Goal: Task Accomplishment & Management: Use online tool/utility

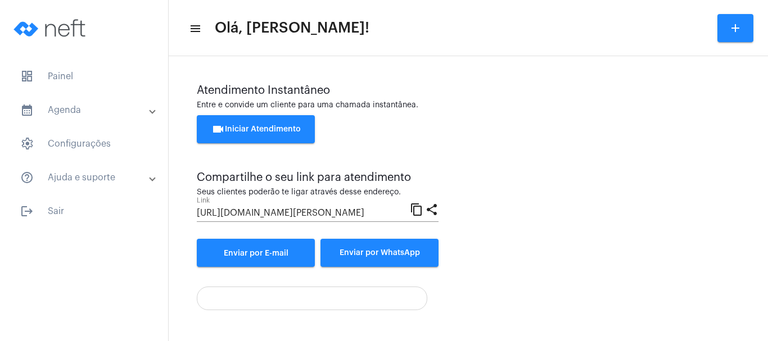
scroll to position [223, 0]
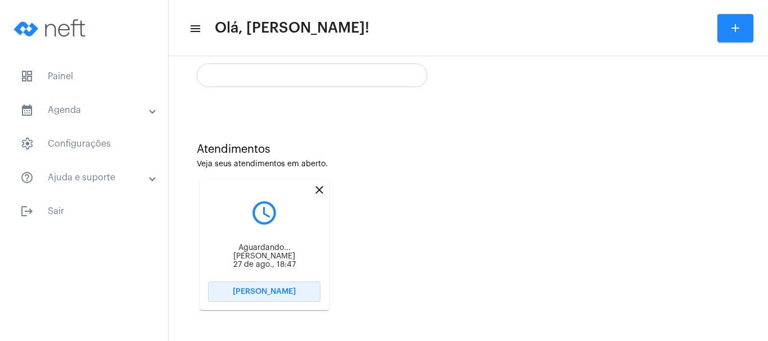
click at [281, 292] on span "[PERSON_NAME]" at bounding box center [264, 292] width 63 height 8
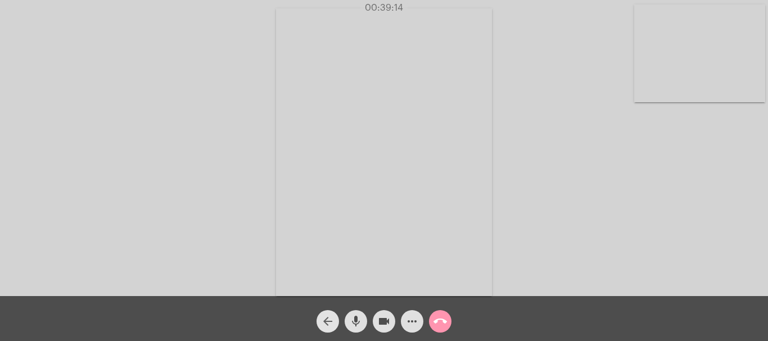
click at [331, 316] on mat-icon "arrow_back" at bounding box center [327, 321] width 13 height 13
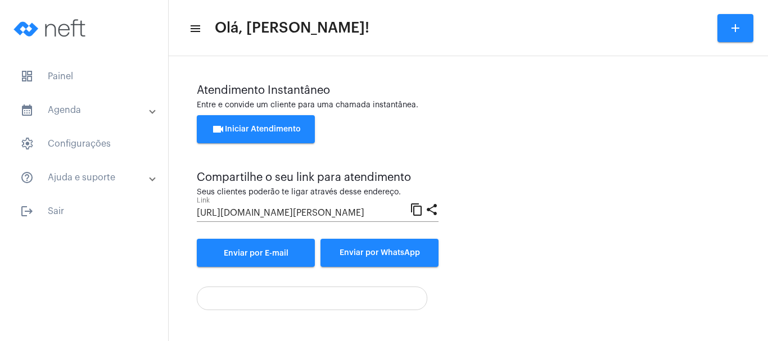
scroll to position [223, 0]
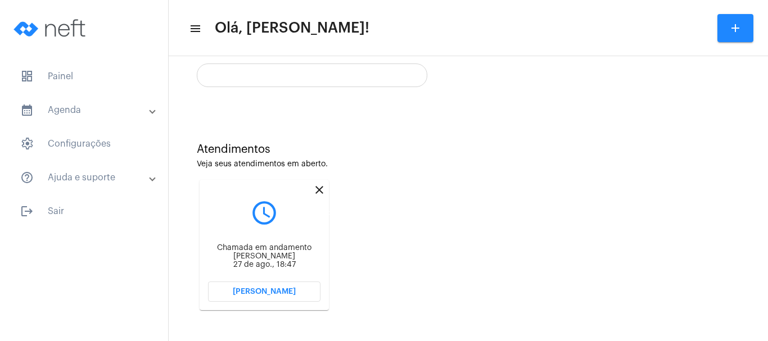
click at [320, 186] on mat-icon "close" at bounding box center [319, 189] width 13 height 13
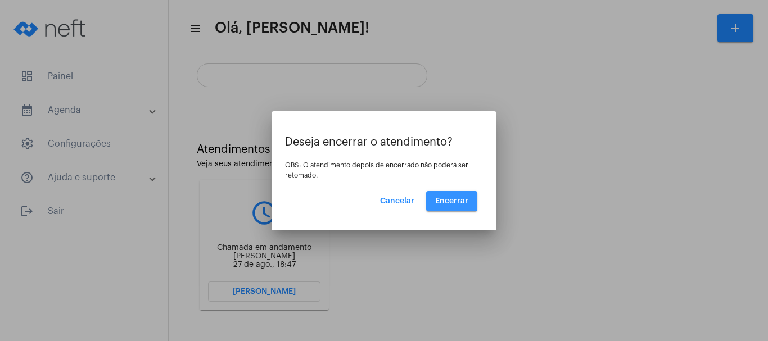
click at [463, 195] on button "Encerrar" at bounding box center [451, 201] width 51 height 20
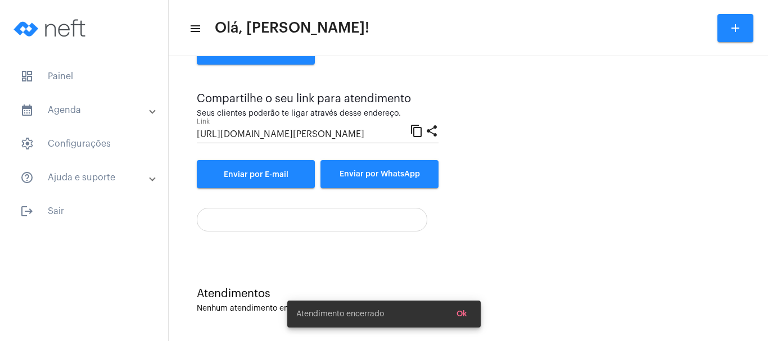
scroll to position [79, 0]
